Goal: Find specific page/section: Find specific page/section

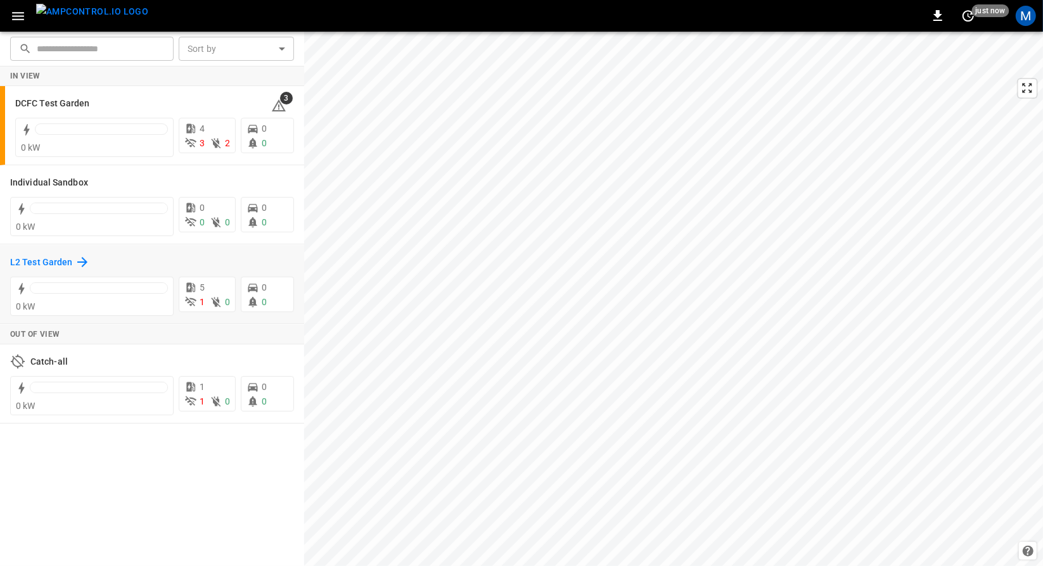
click at [42, 267] on h6 "L2 Test Garden" at bounding box center [41, 263] width 62 height 14
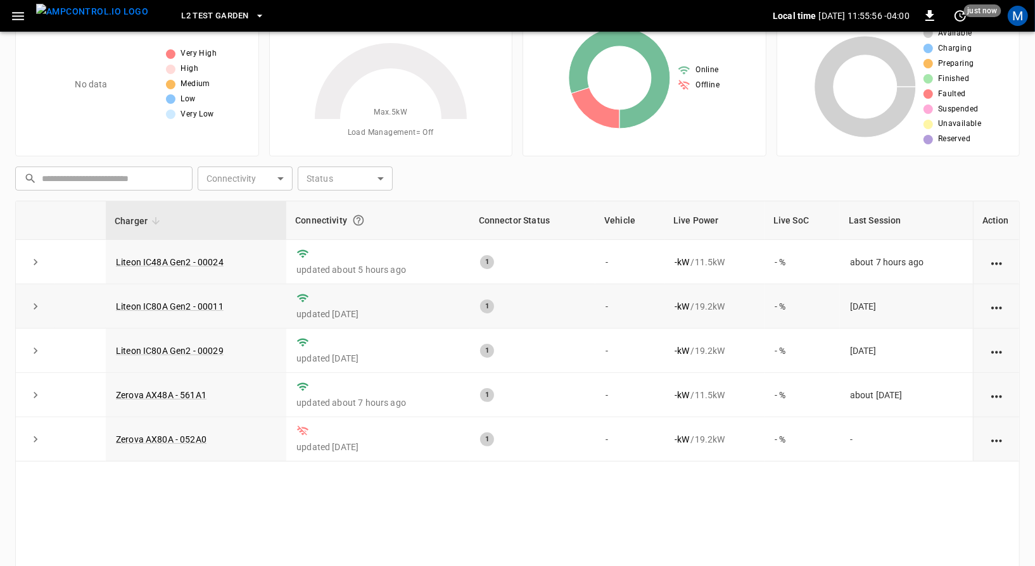
scroll to position [53, 0]
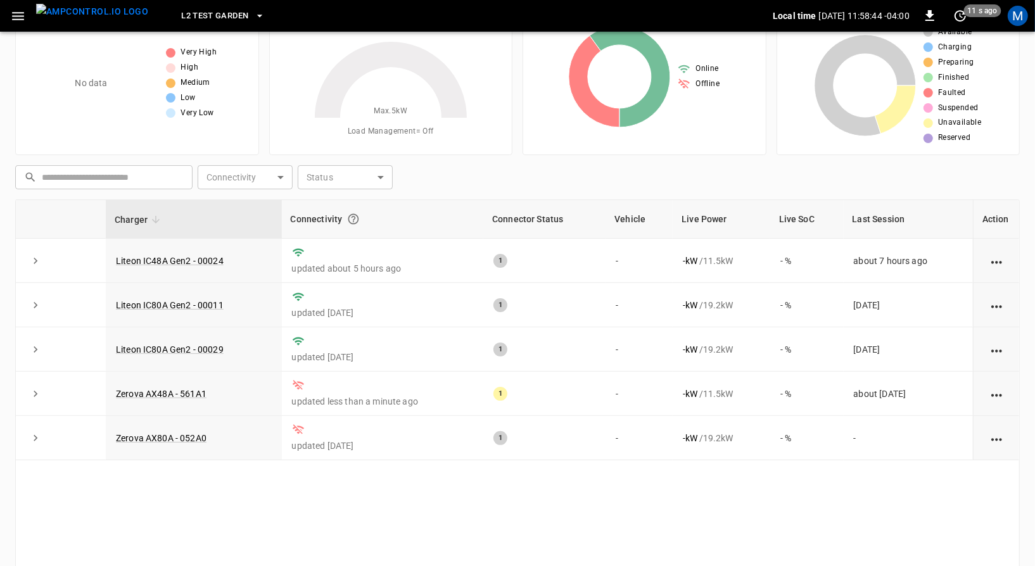
click at [253, 13] on icon "button" at bounding box center [259, 16] width 13 height 13
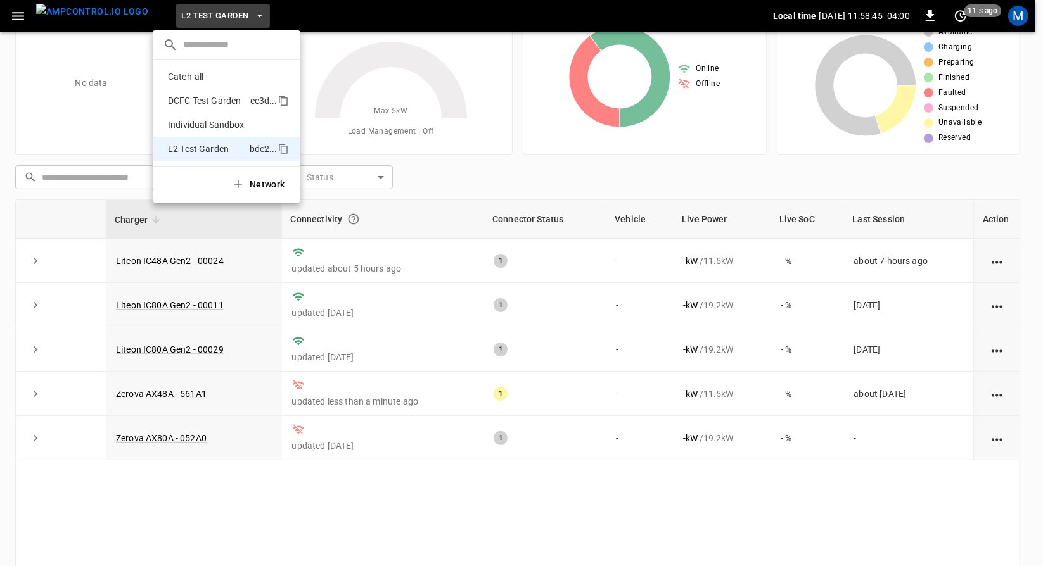
click at [214, 101] on p "DCFC Test Garden" at bounding box center [206, 100] width 87 height 13
